Goal: Browse casually: Explore the website without a specific task or goal

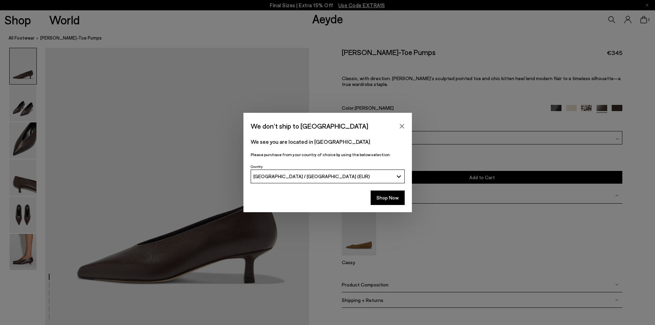
click at [381, 170] on button "[GEOGRAPHIC_DATA] / [GEOGRAPHIC_DATA] (EUR)" at bounding box center [328, 176] width 154 height 14
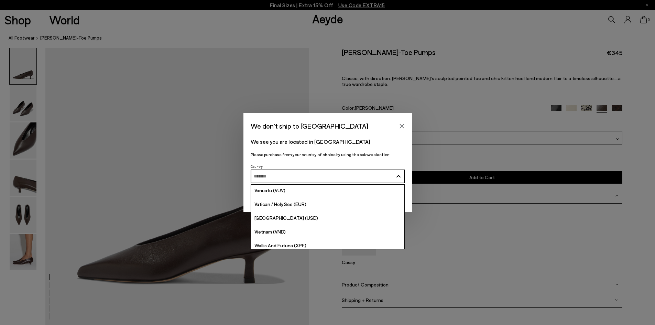
scroll to position [2768, 0]
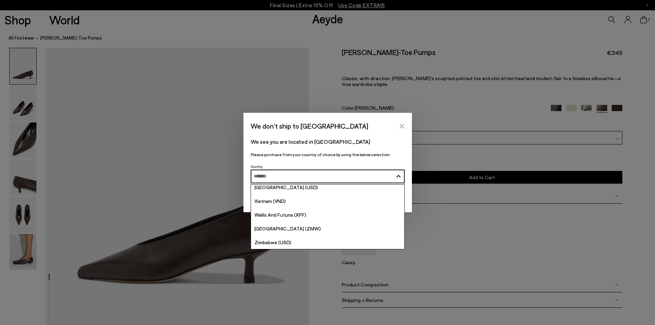
click at [401, 127] on icon "Close" at bounding box center [401, 125] width 5 height 5
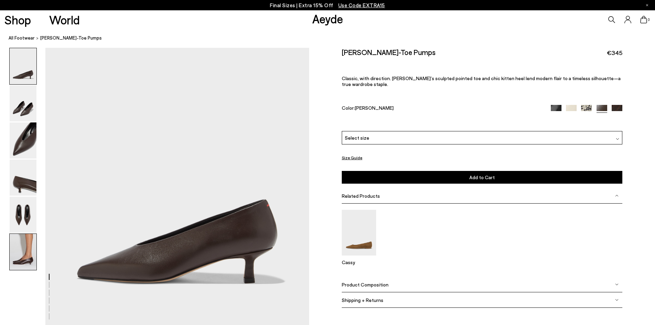
click at [28, 257] on img at bounding box center [23, 252] width 27 height 36
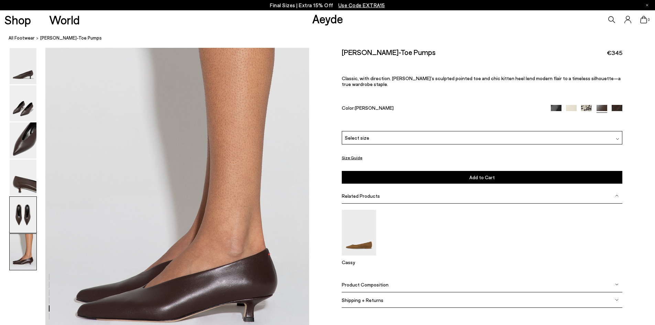
scroll to position [1735, 0]
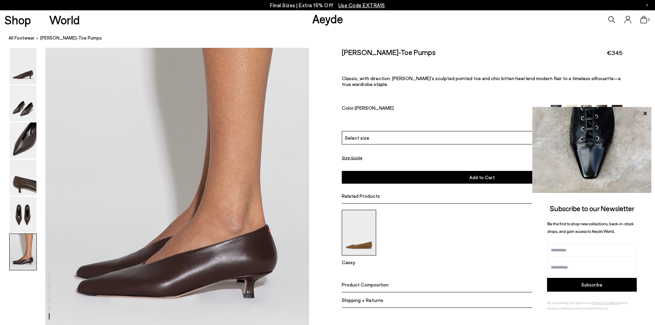
click at [353, 233] on img at bounding box center [359, 233] width 34 height 46
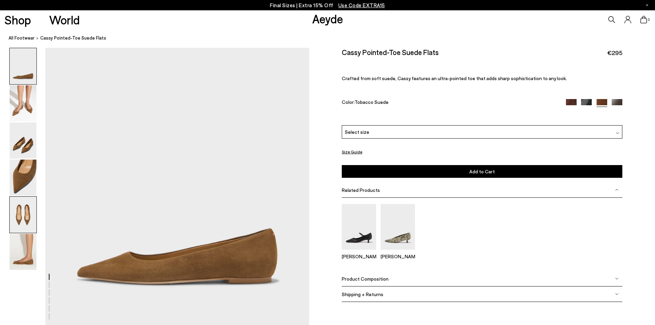
click at [29, 213] on img at bounding box center [23, 215] width 27 height 36
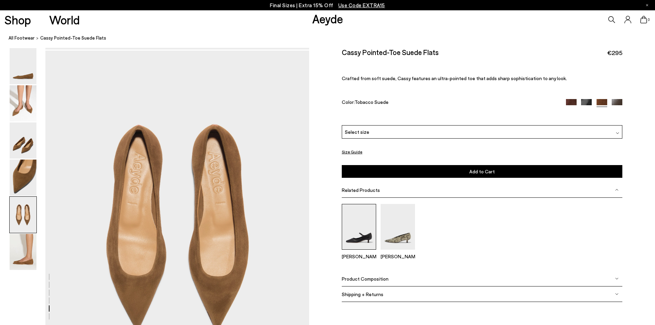
scroll to position [1335, 0]
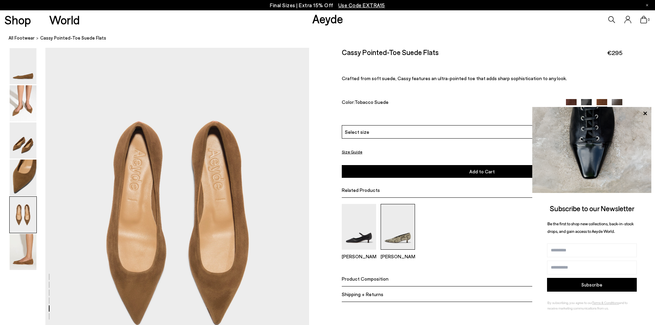
click at [401, 236] on img at bounding box center [397, 227] width 34 height 46
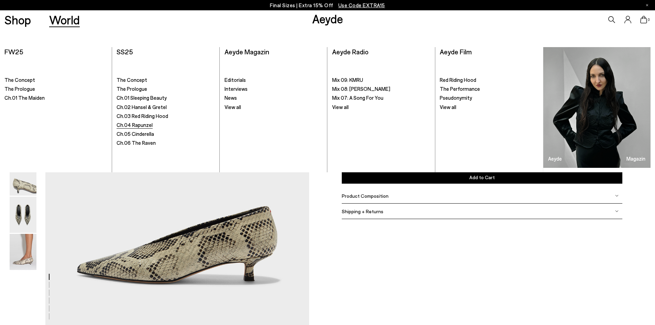
click at [139, 123] on span "Ch.04 Rapunzel" at bounding box center [135, 125] width 36 height 6
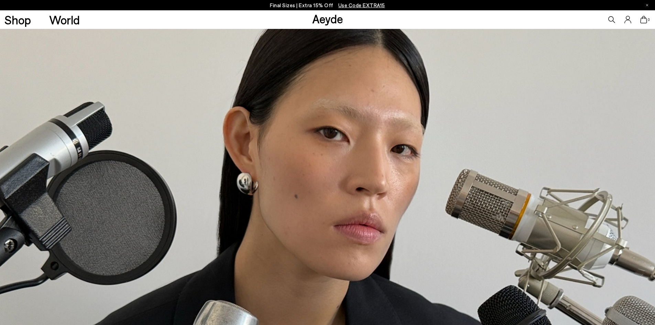
scroll to position [1375, 0]
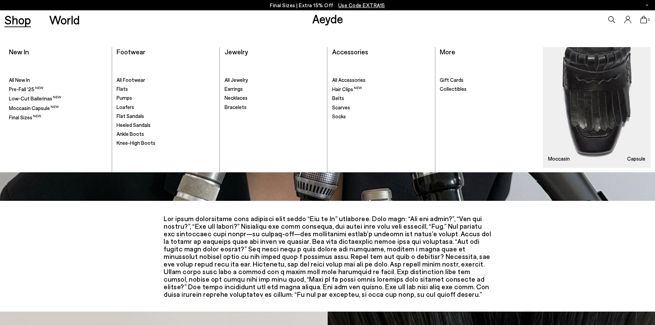
click at [14, 18] on link "Shop" at bounding box center [17, 20] width 26 height 12
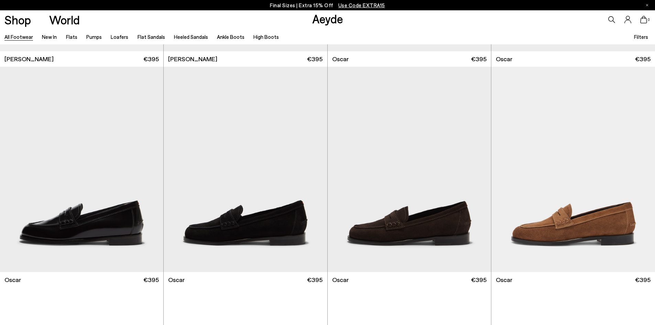
scroll to position [1168, 0]
